Goal: Task Accomplishment & Management: Manage account settings

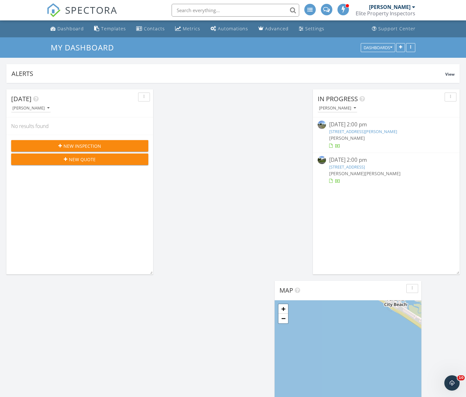
click at [383, 4] on div "[PERSON_NAME]" at bounding box center [389, 7] width 41 height 6
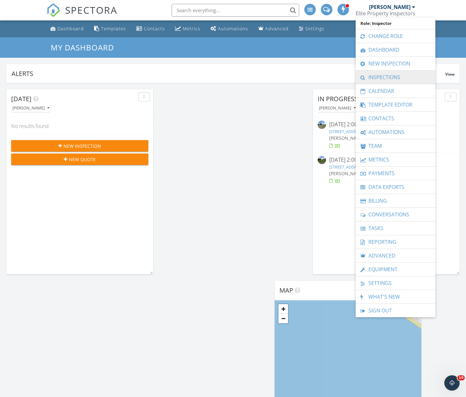
click at [388, 75] on link "Inspections" at bounding box center [395, 76] width 73 height 13
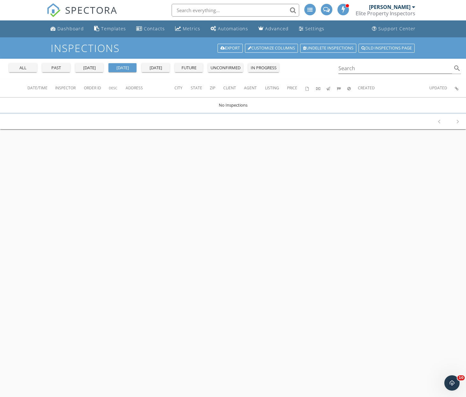
click at [384, 8] on div "[PERSON_NAME]" at bounding box center [389, 7] width 41 height 6
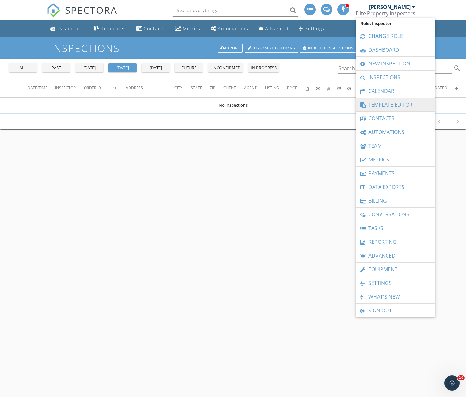
click at [383, 108] on link "Template Editor" at bounding box center [395, 104] width 73 height 13
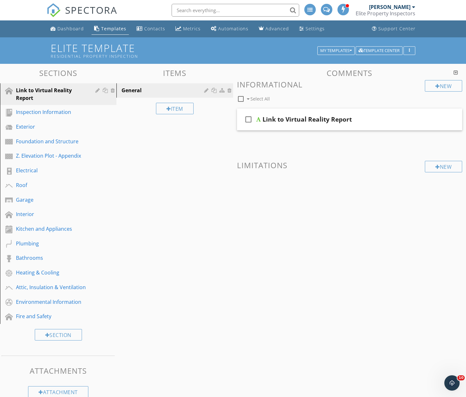
click at [392, 14] on div "Elite Property Inspectors" at bounding box center [385, 13] width 60 height 6
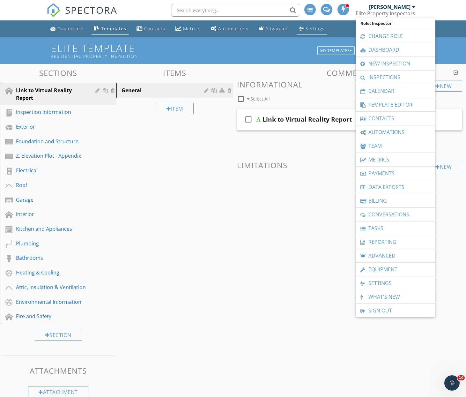
click at [298, 32] on link "Settings" at bounding box center [311, 29] width 31 height 12
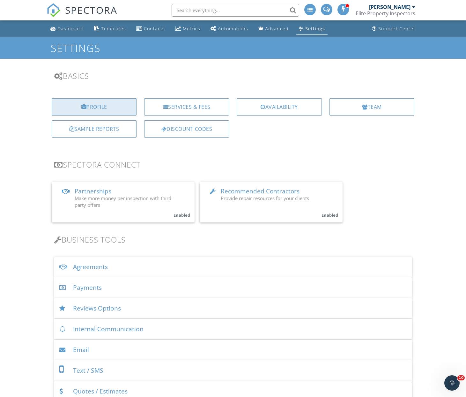
click at [114, 100] on div "Profile" at bounding box center [94, 106] width 85 height 17
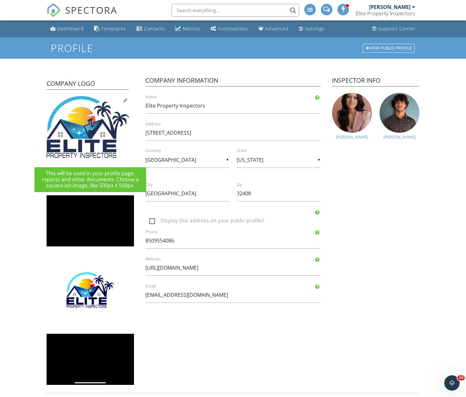
click at [122, 101] on img at bounding box center [88, 127] width 83 height 62
type input "C:\fakepath\JPEG-02.jpg"
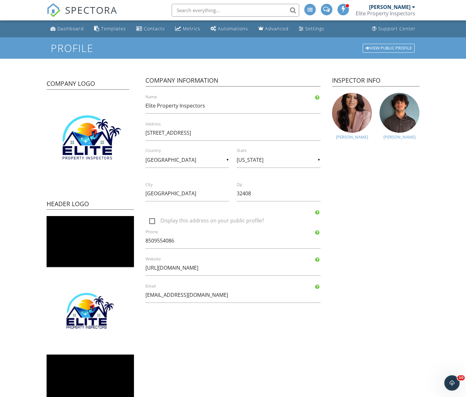
scroll to position [100, 0]
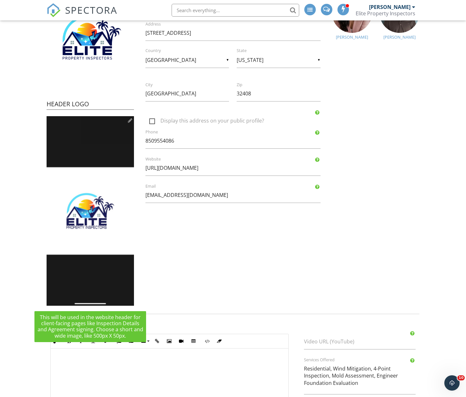
click at [130, 121] on div at bounding box center [130, 120] width 4 height 5
type input "C:\fakepath\JPEG-02.jpg"
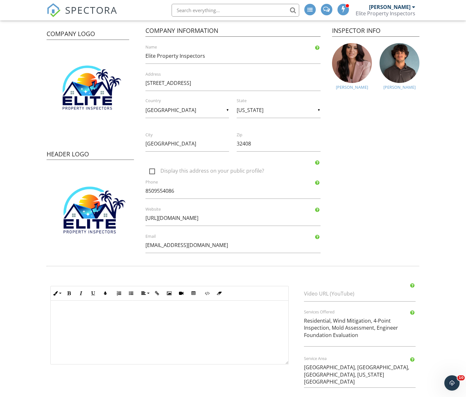
scroll to position [83, 0]
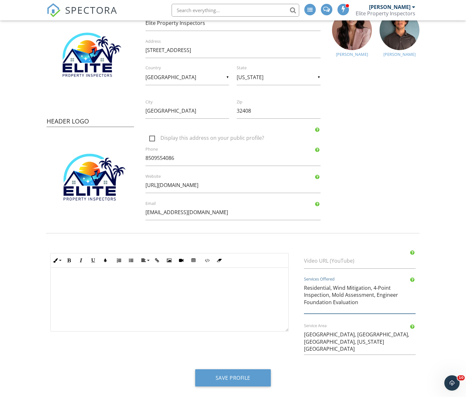
click at [363, 299] on textarea "Residential, Wind Mitigation, 4-Point Inspection, Mold Assessment, Engineer Fou…" at bounding box center [360, 296] width 112 height 33
click at [398, 296] on textarea "Residential, Wind Mitigation, 4-Point Inspection, Mold Assessment, Engineer Fou…" at bounding box center [360, 296] width 112 height 33
drag, startPoint x: 377, startPoint y: 294, endPoint x: 398, endPoint y: 303, distance: 22.7
click at [398, 303] on textarea "Residential, Wind Mitigation, 4-Point Inspection, Mold Assessment, Engineer Fou…" at bounding box center [360, 296] width 112 height 33
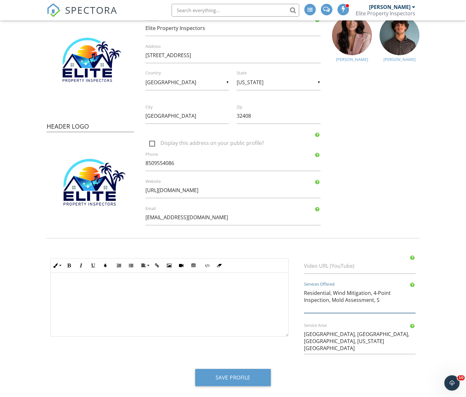
scroll to position [77, 0]
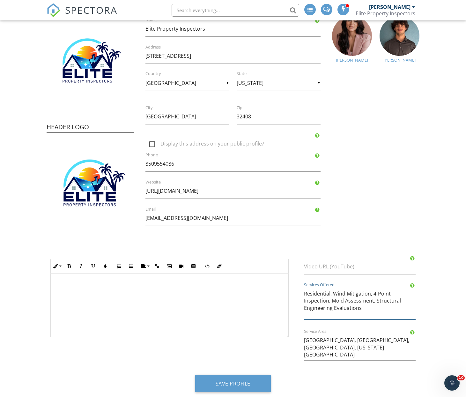
click at [331, 293] on textarea "Residential, Wind Mitigation, 4-Point Inspection, Mold Assessment, Engineer Fou…" at bounding box center [360, 302] width 112 height 33
click at [387, 300] on textarea "Residential, Wind Mitigation, 4-Point Inspection, Mold Assessment, Engineer Fou…" at bounding box center [360, 302] width 112 height 33
click at [398, 292] on textarea "Residential, Wind Mitigation, 4-Point Inspection, Mold Assessment, Engineer Fou…" at bounding box center [360, 302] width 112 height 33
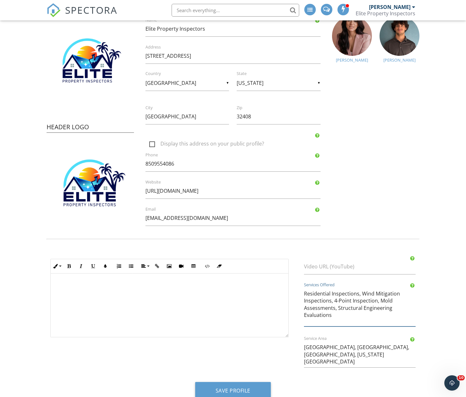
click at [377, 300] on textarea "Residential, Wind Mitigation, 4-Point Inspection, Mold Assessment, Engineer Fou…" at bounding box center [360, 306] width 112 height 40
click at [342, 313] on textarea "Residential, Wind Mitigation, 4-Point Inspection, Mold Assessment, Engineer Fou…" at bounding box center [360, 306] width 112 height 40
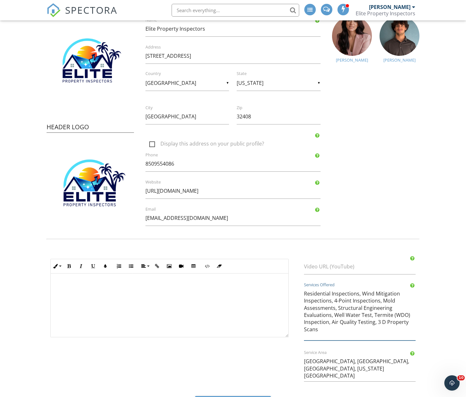
type textarea "Residential Inspections, Wind Mitigation Inspections, 4-Point Inspections, Mold…"
click at [353, 369] on textarea "[GEOGRAPHIC_DATA], [GEOGRAPHIC_DATA], [GEOGRAPHIC_DATA], [US_STATE][GEOGRAPHIC_…" at bounding box center [360, 368] width 112 height 28
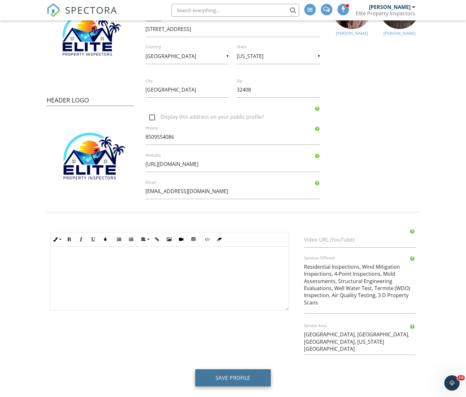
click at [232, 375] on button "Save Profile" at bounding box center [233, 377] width 76 height 17
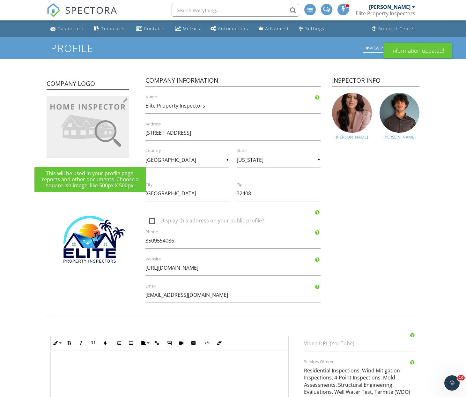
click at [123, 101] on div at bounding box center [125, 100] width 4 height 5
type input "C:\fakepath\JPEG-02.jpg"
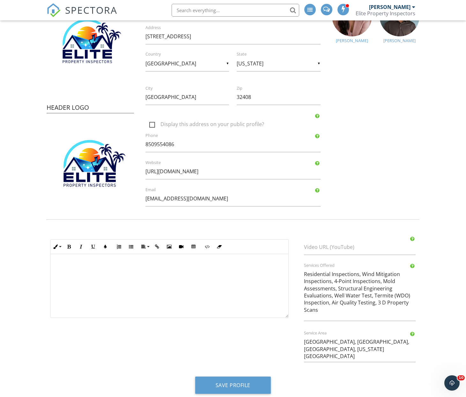
scroll to position [104, 0]
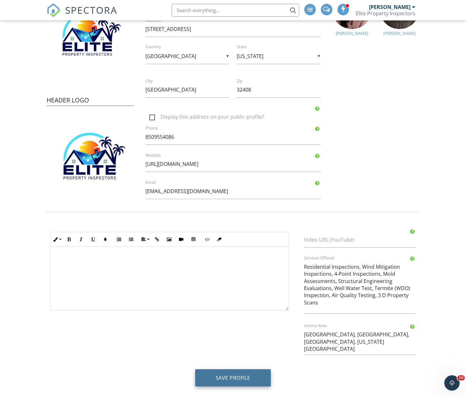
click at [266, 373] on button "Save Profile" at bounding box center [233, 377] width 76 height 17
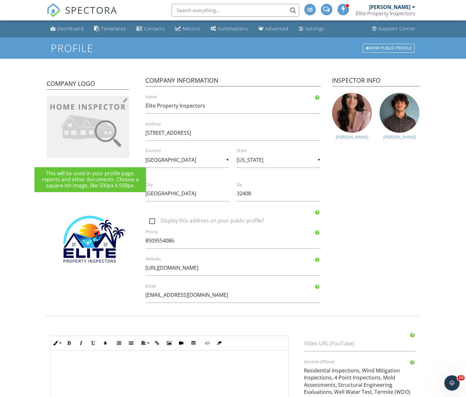
click at [125, 99] on div at bounding box center [125, 100] width 4 height 5
type input "C:\fakepath\Profile Image.jpg"
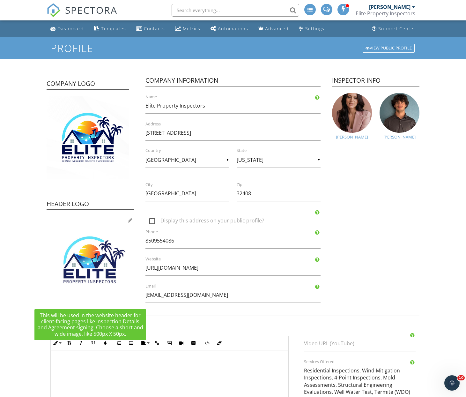
click at [128, 216] on img at bounding box center [90, 259] width 87 height 87
type input "C:\fakepath\JPEG-02.jpg"
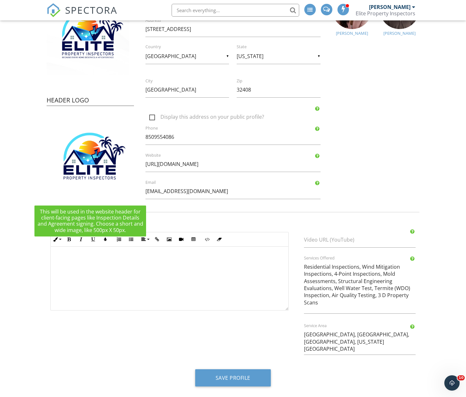
scroll to position [0, 0]
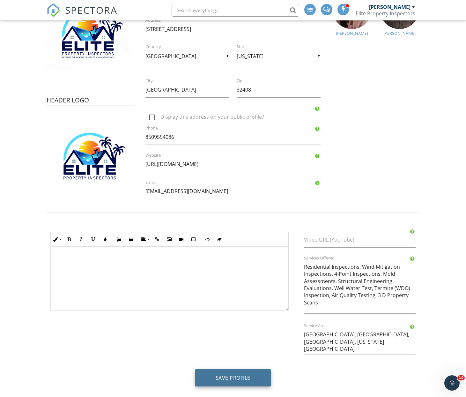
click at [223, 379] on button "Save Profile" at bounding box center [233, 377] width 76 height 17
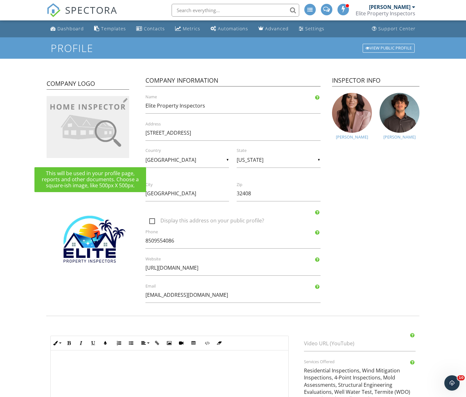
click at [123, 99] on img at bounding box center [88, 127] width 83 height 62
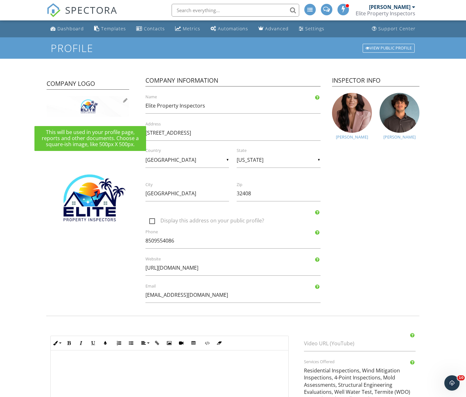
click at [124, 99] on div at bounding box center [125, 100] width 4 height 5
type input "C:\fakepath\Profile Image.jpg"
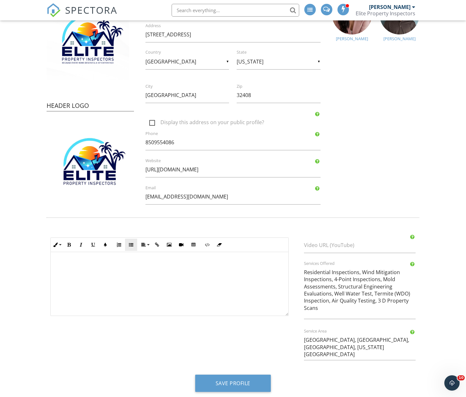
scroll to position [104, 0]
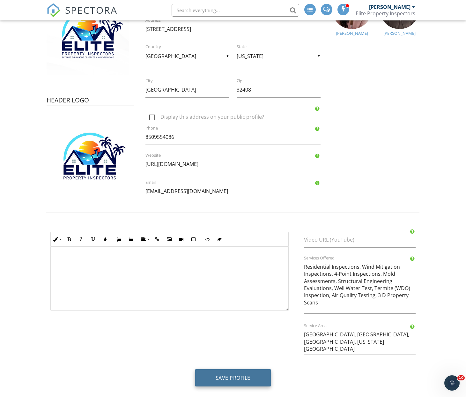
click at [218, 380] on button "Save Profile" at bounding box center [233, 377] width 76 height 17
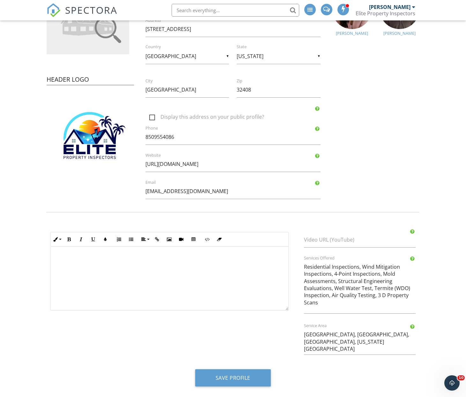
scroll to position [0, 0]
click at [239, 376] on button "Save Profile" at bounding box center [233, 377] width 76 height 17
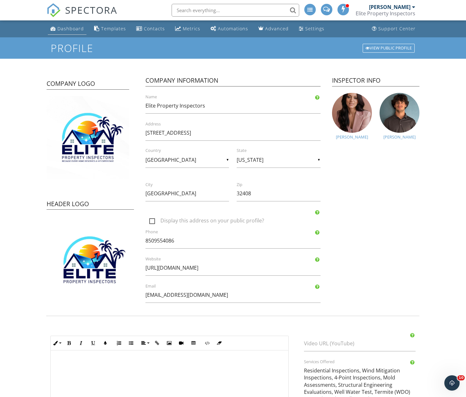
click at [55, 26] on div "Dashboard" at bounding box center [52, 28] width 5 height 5
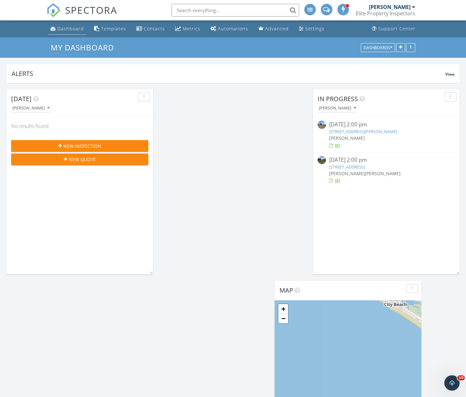
click at [66, 25] on link "Dashboard" at bounding box center [67, 29] width 39 height 12
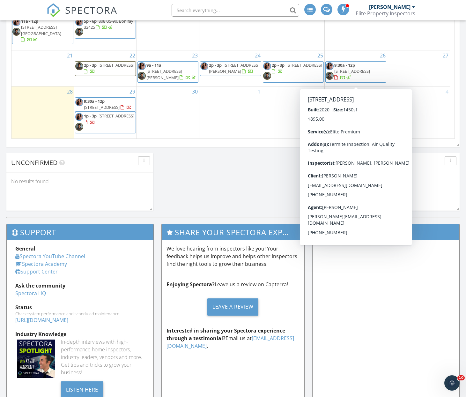
click at [358, 72] on span "2196 Spring Lake Rd, DeFuniak Springs 32433" at bounding box center [352, 71] width 36 height 6
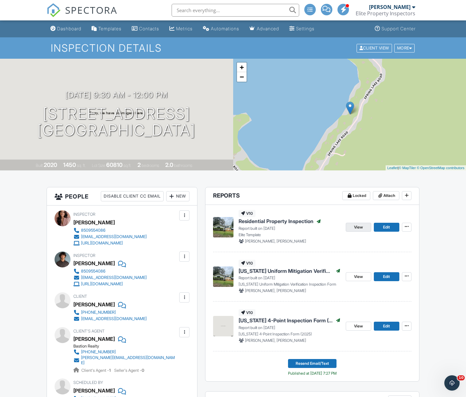
click at [352, 226] on link "View" at bounding box center [359, 227] width 26 height 9
